Goal: Task Accomplishment & Management: Use online tool/utility

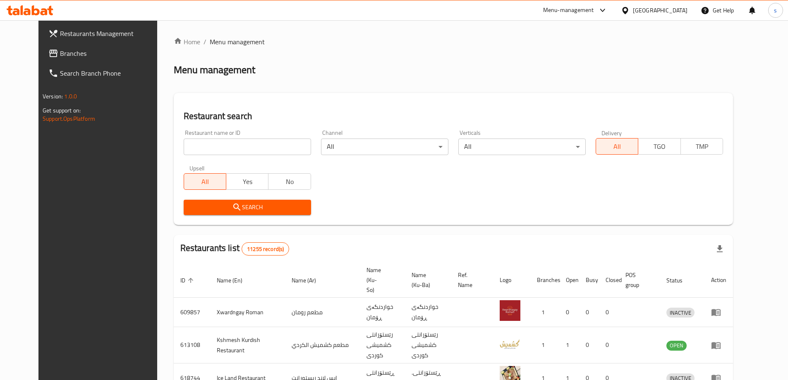
click at [213, 153] on input "search" at bounding box center [247, 147] width 127 height 17
paste input "741335"
type input "741335"
click button "Search" at bounding box center [247, 207] width 127 height 15
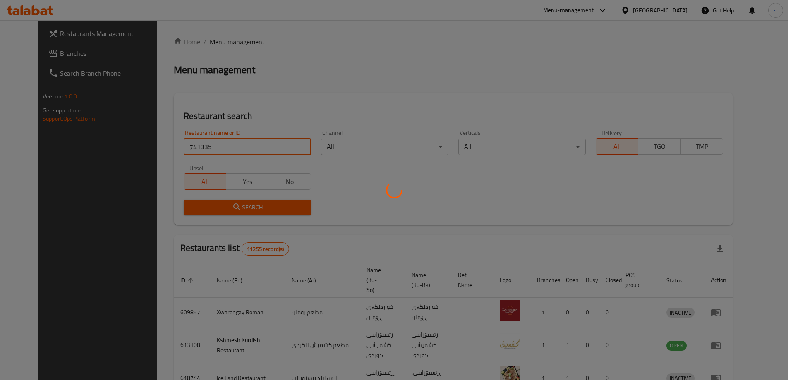
click at [98, 47] on div at bounding box center [394, 190] width 788 height 380
click at [56, 12] on div at bounding box center [394, 190] width 788 height 380
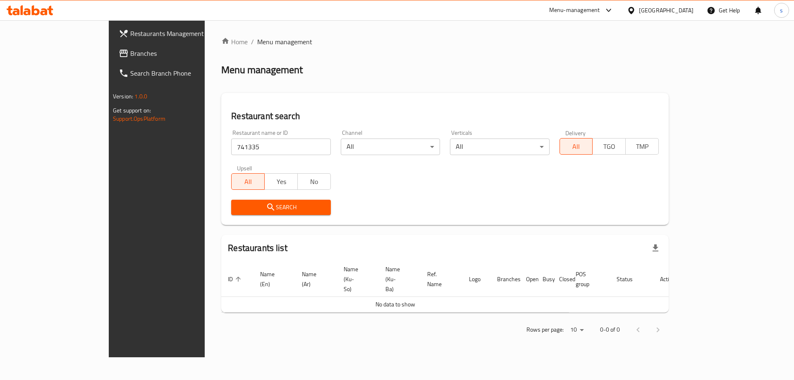
click at [130, 56] on span "Branches" at bounding box center [182, 53] width 105 height 10
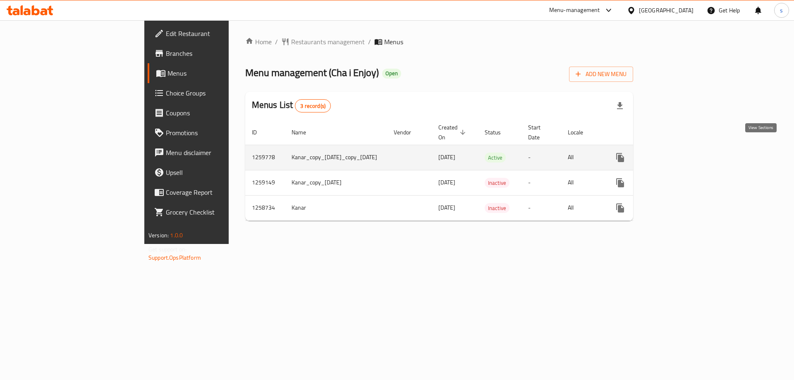
click at [690, 148] on link "enhanced table" at bounding box center [680, 158] width 20 height 20
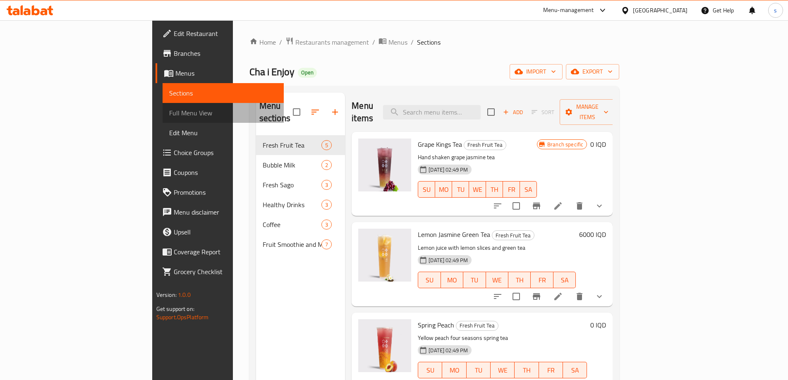
click at [169, 113] on span "Full Menu View" at bounding box center [223, 113] width 108 height 10
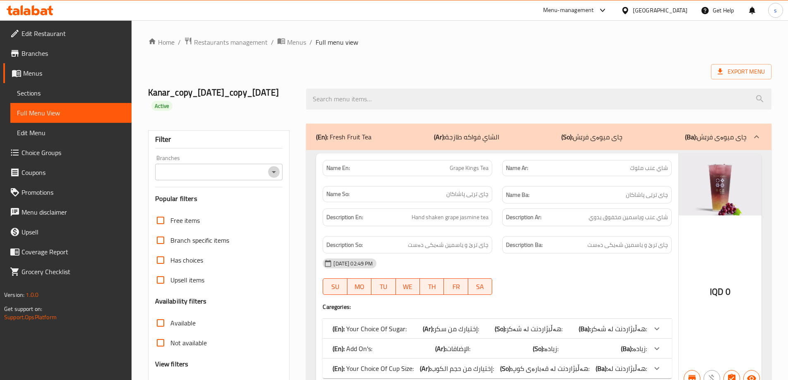
click at [276, 169] on icon "Open" at bounding box center [274, 172] width 10 height 10
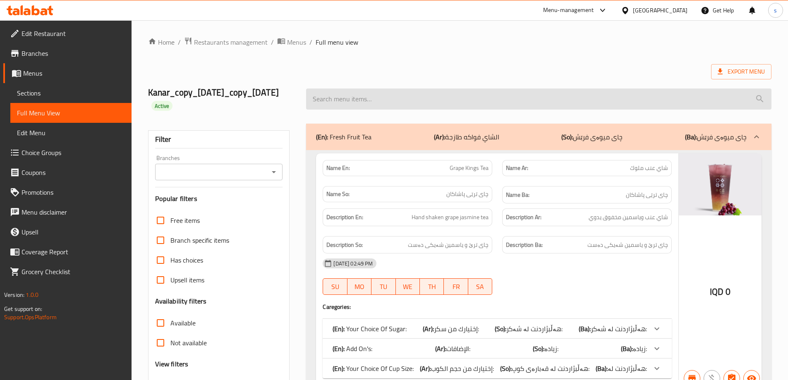
click at [446, 95] on input "search" at bounding box center [538, 99] width 465 height 21
paste input "Mango Pomelo Sago"
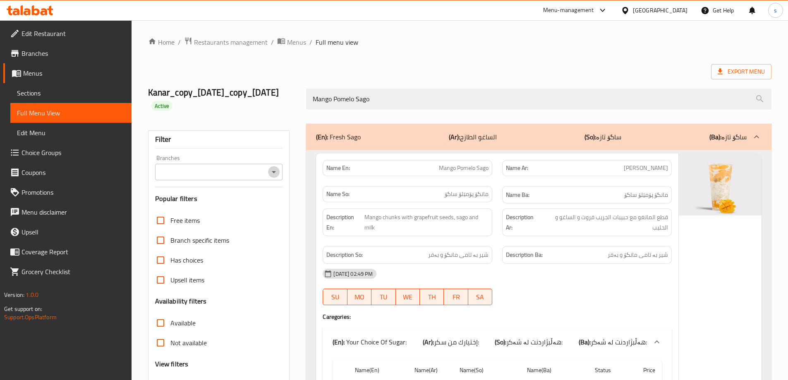
click at [273, 171] on icon "Open" at bounding box center [274, 172] width 4 height 2
type input "Mango Pomelo Sago"
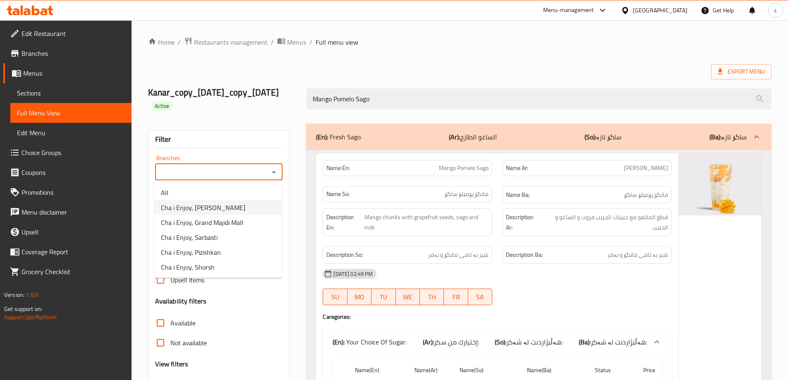
click at [257, 209] on li "Cha i Enjoy, Naz Naz" at bounding box center [218, 207] width 128 height 15
type input "Cha i Enjoy, Naz Naz"
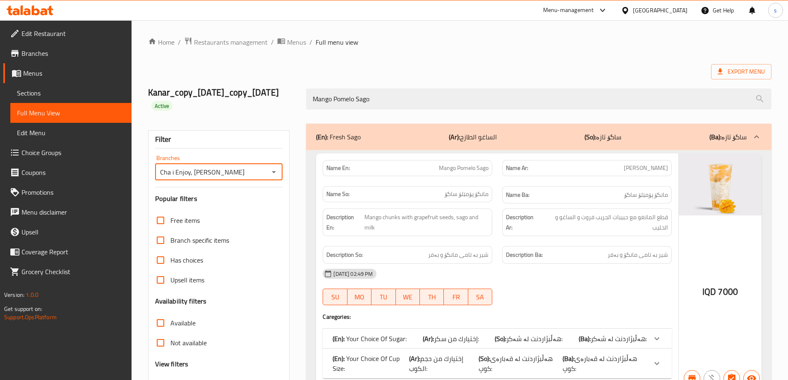
click at [262, 175] on input "Cha i Enjoy, Naz Naz" at bounding box center [212, 172] width 109 height 12
click at [271, 170] on icon "Open" at bounding box center [274, 172] width 10 height 10
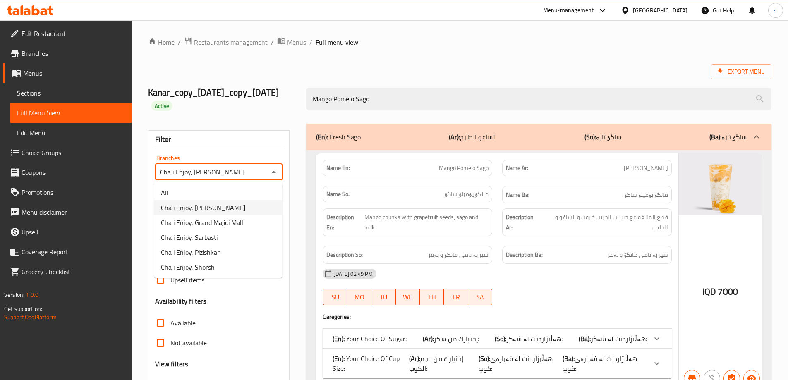
click at [408, 67] on div "Export Menu" at bounding box center [459, 71] width 623 height 15
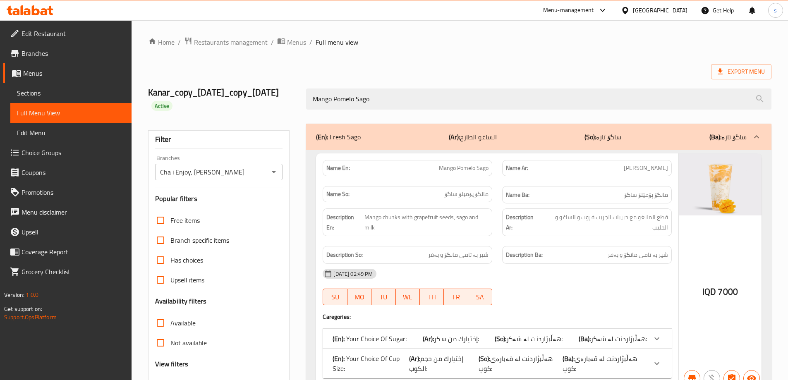
scroll to position [72, 0]
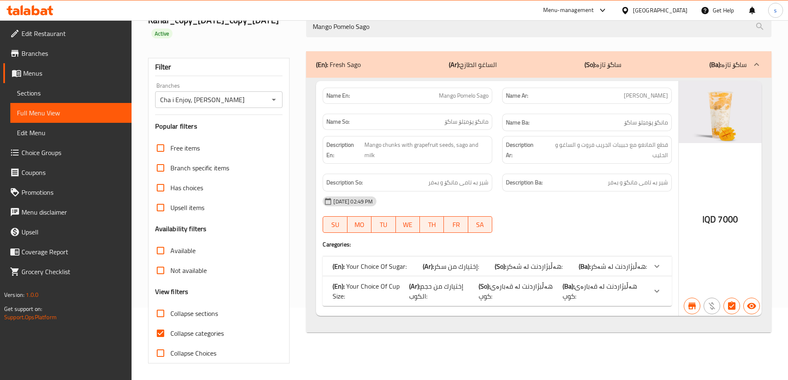
click at [164, 335] on input "Collapse categories" at bounding box center [161, 334] width 20 height 20
checkbox input "false"
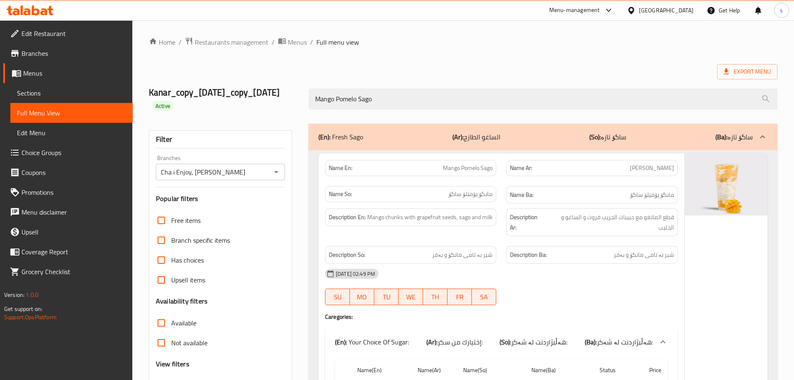
scroll to position [258, 0]
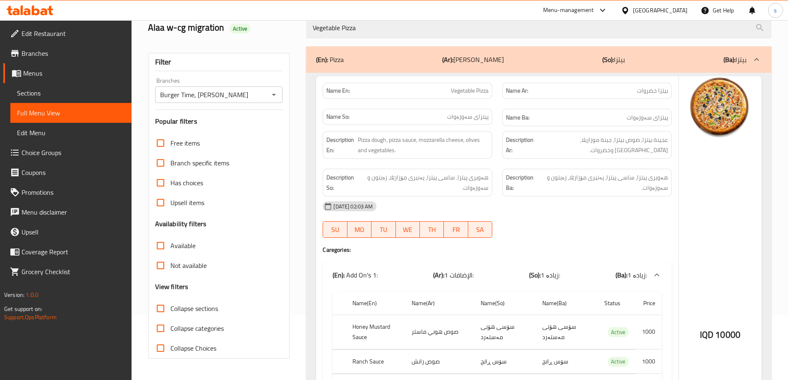
scroll to position [64, 0]
